Goal: Information Seeking & Learning: Learn about a topic

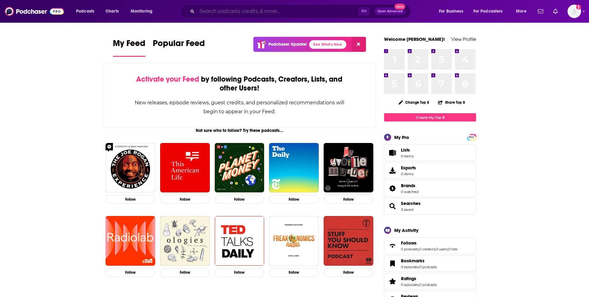
click at [229, 11] on input "Search podcasts, credits, & more..." at bounding box center [277, 11] width 161 height 10
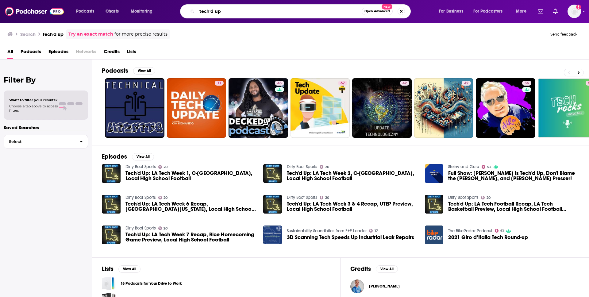
click at [211, 11] on input "tech'd up" at bounding box center [279, 11] width 165 height 10
type input "tech'ed up"
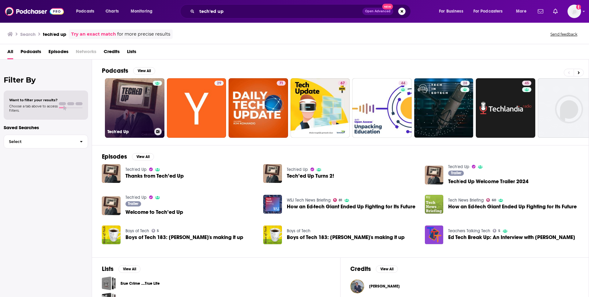
click at [137, 106] on link "Tech'ed Up" at bounding box center [135, 108] width 60 height 60
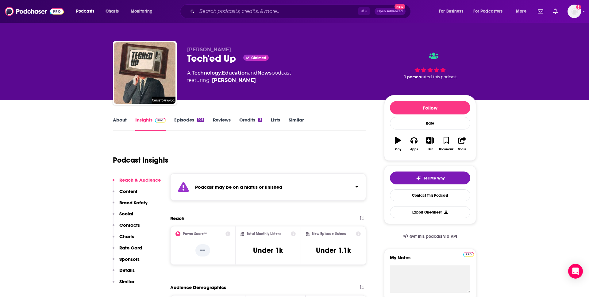
click at [181, 118] on link "Episodes 105" at bounding box center [189, 124] width 30 height 14
